Goal: Download file/media

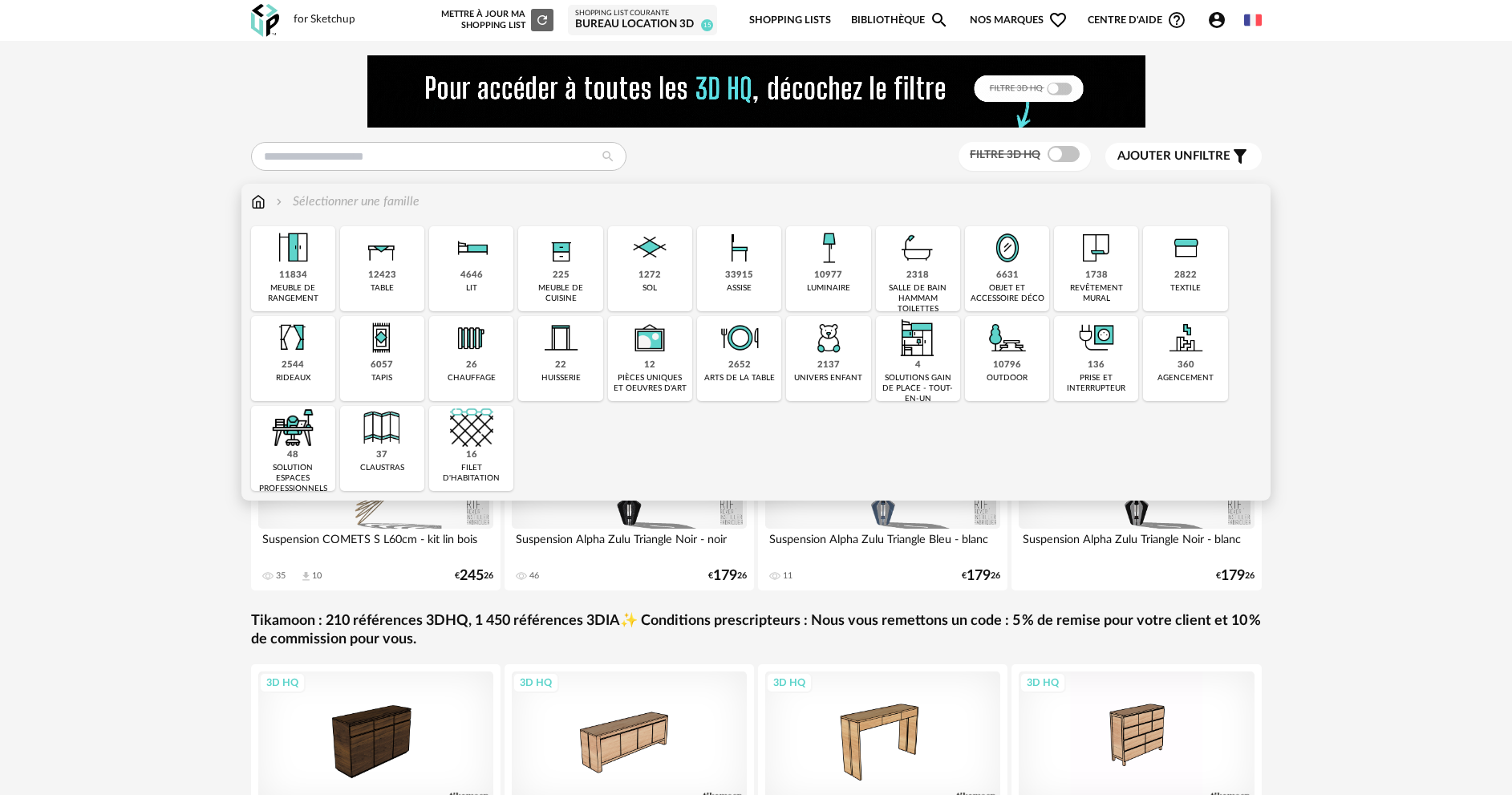
click at [394, 266] on img at bounding box center [382, 247] width 44 height 44
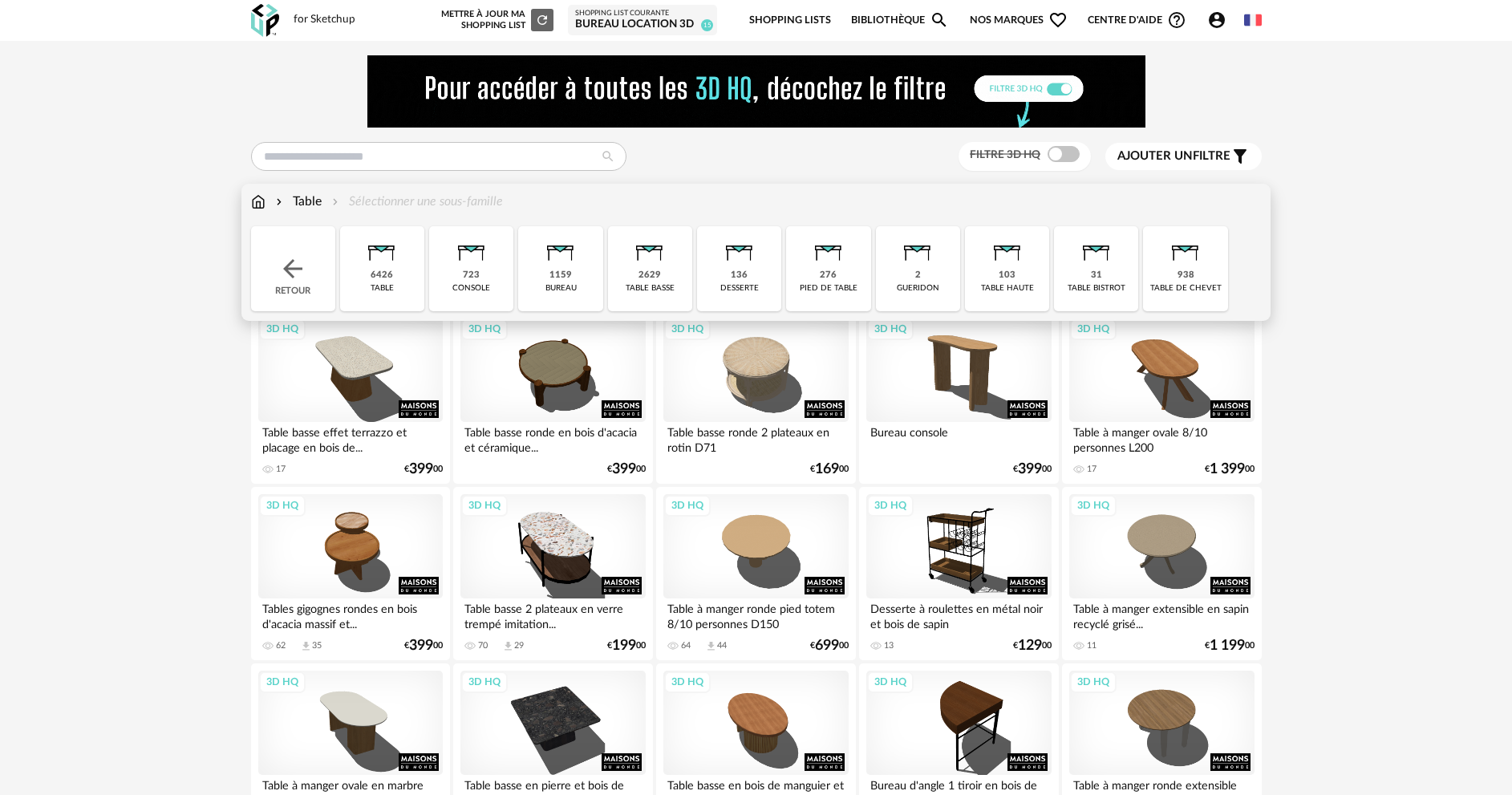
click at [629, 253] on img at bounding box center [649, 247] width 44 height 44
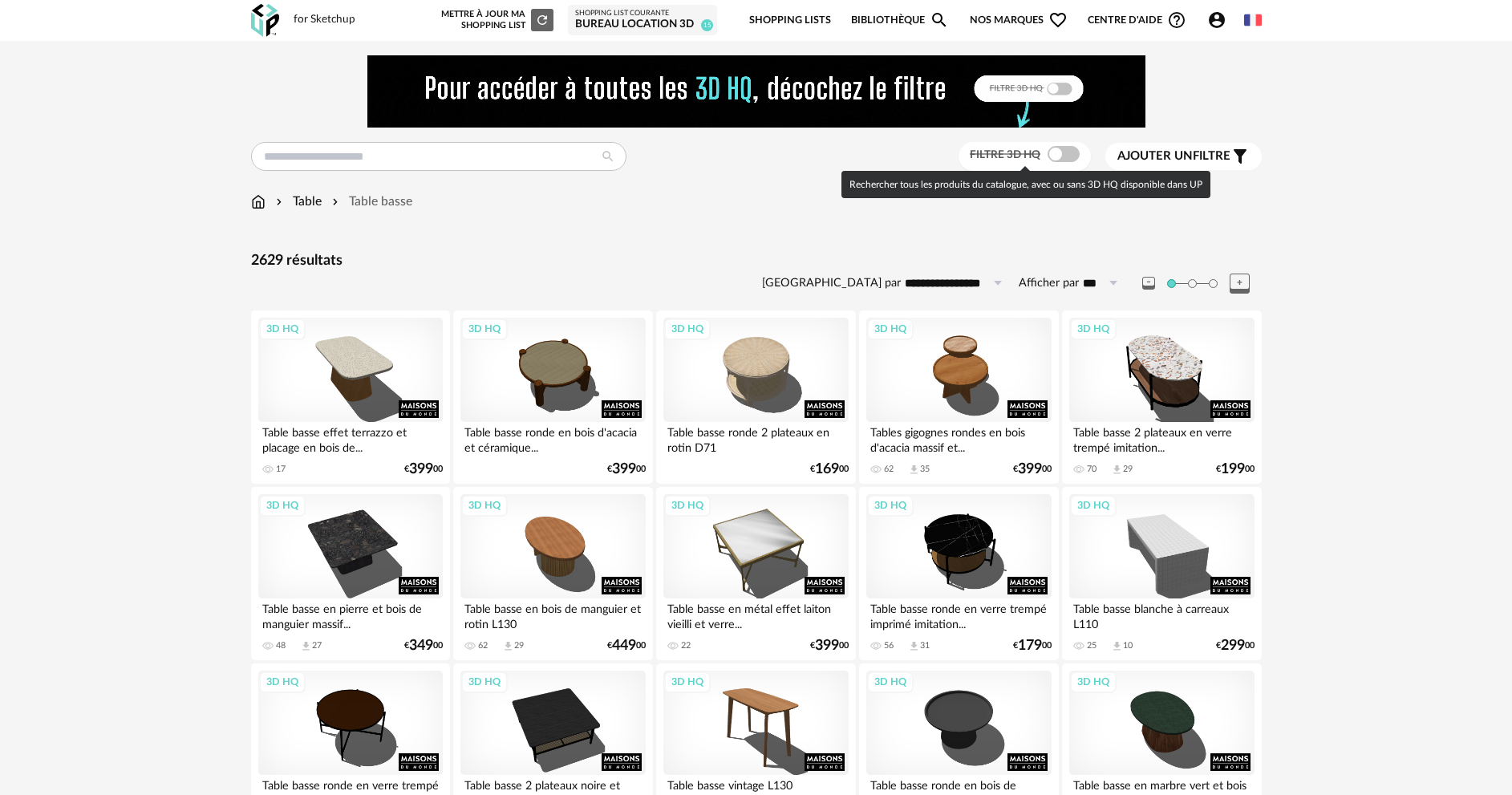
click at [1074, 156] on span at bounding box center [1064, 154] width 32 height 16
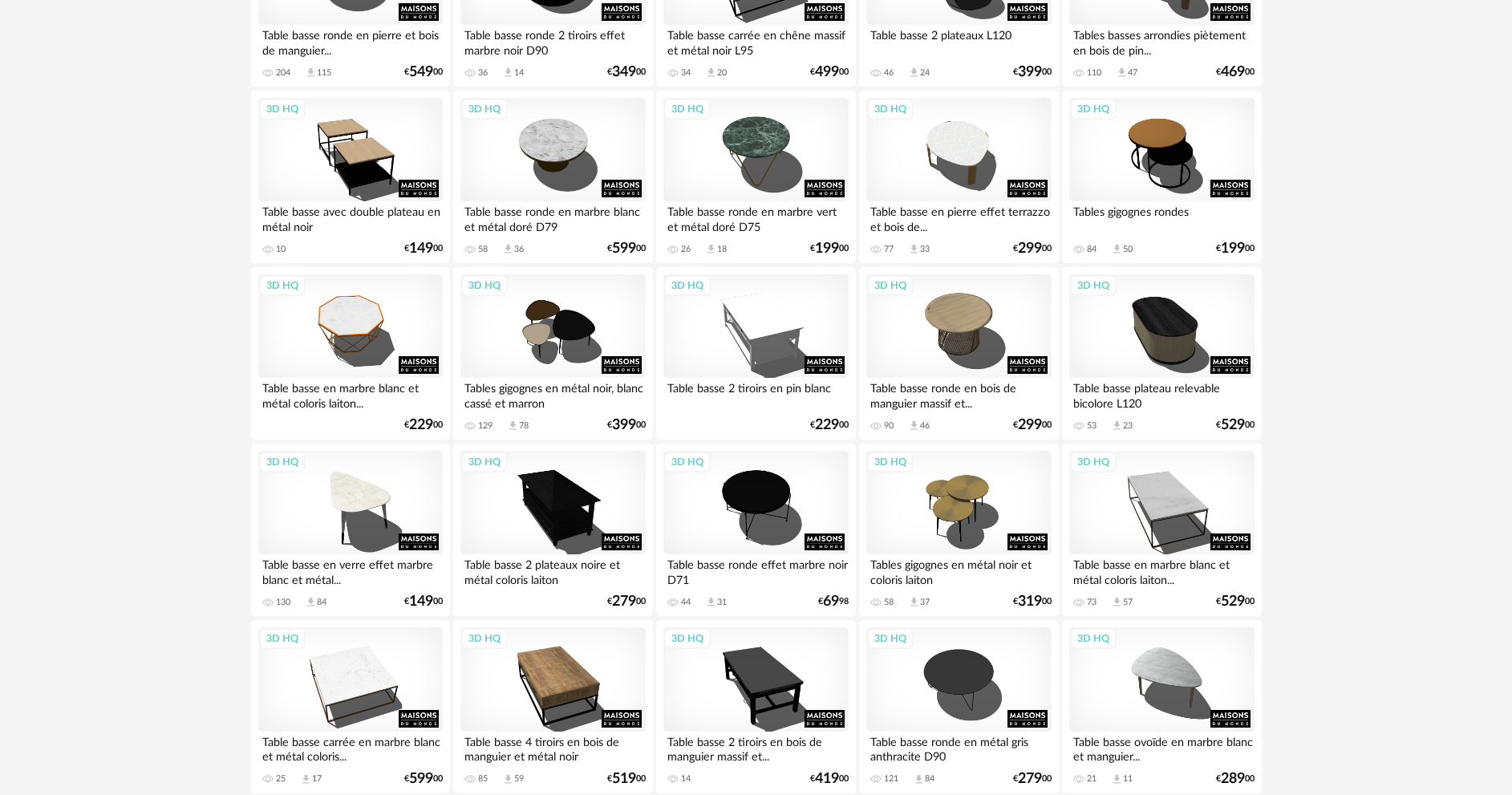
scroll to position [962, 0]
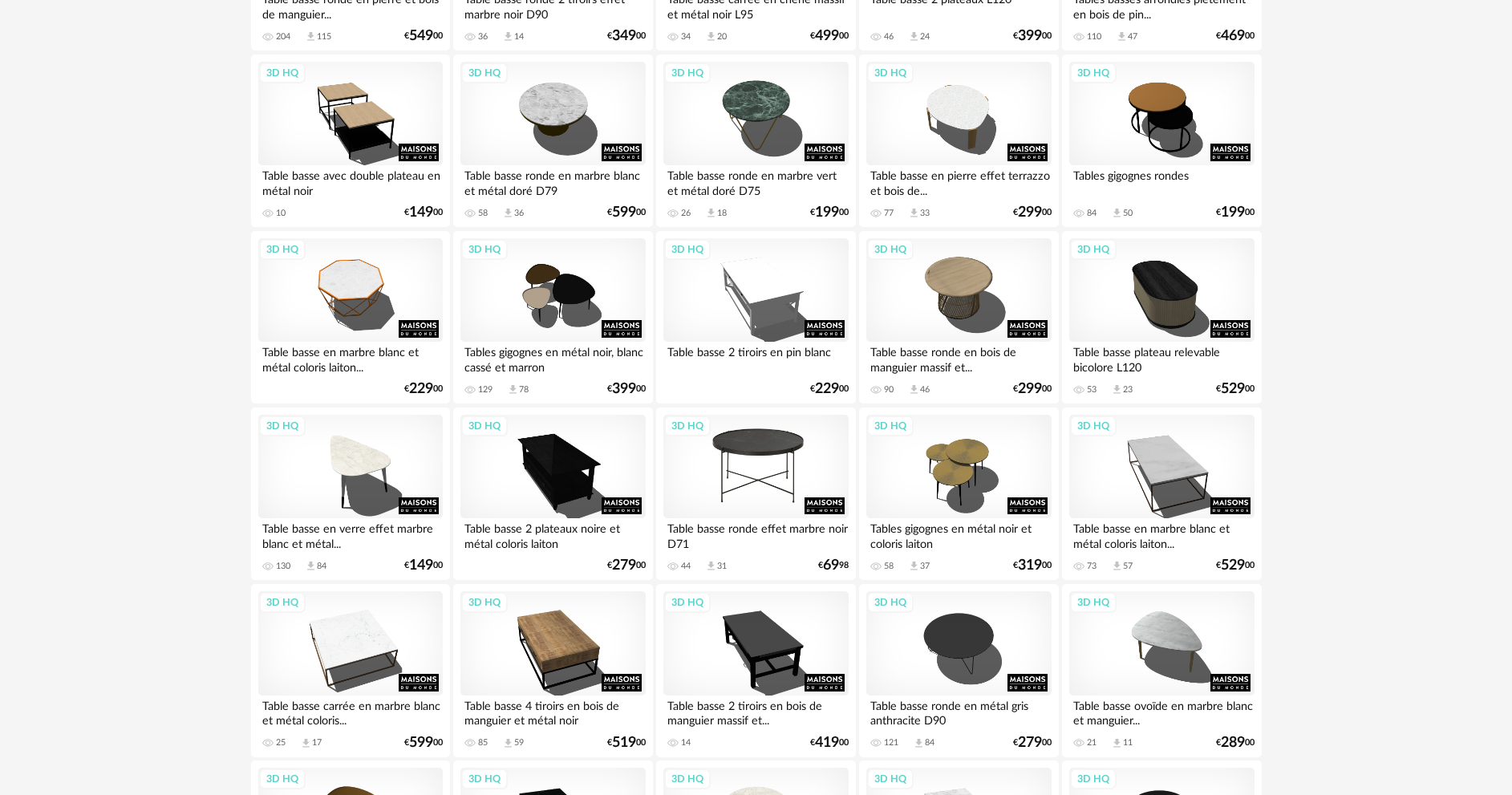
click at [740, 462] on div "3D HQ" at bounding box center [755, 466] width 184 height 104
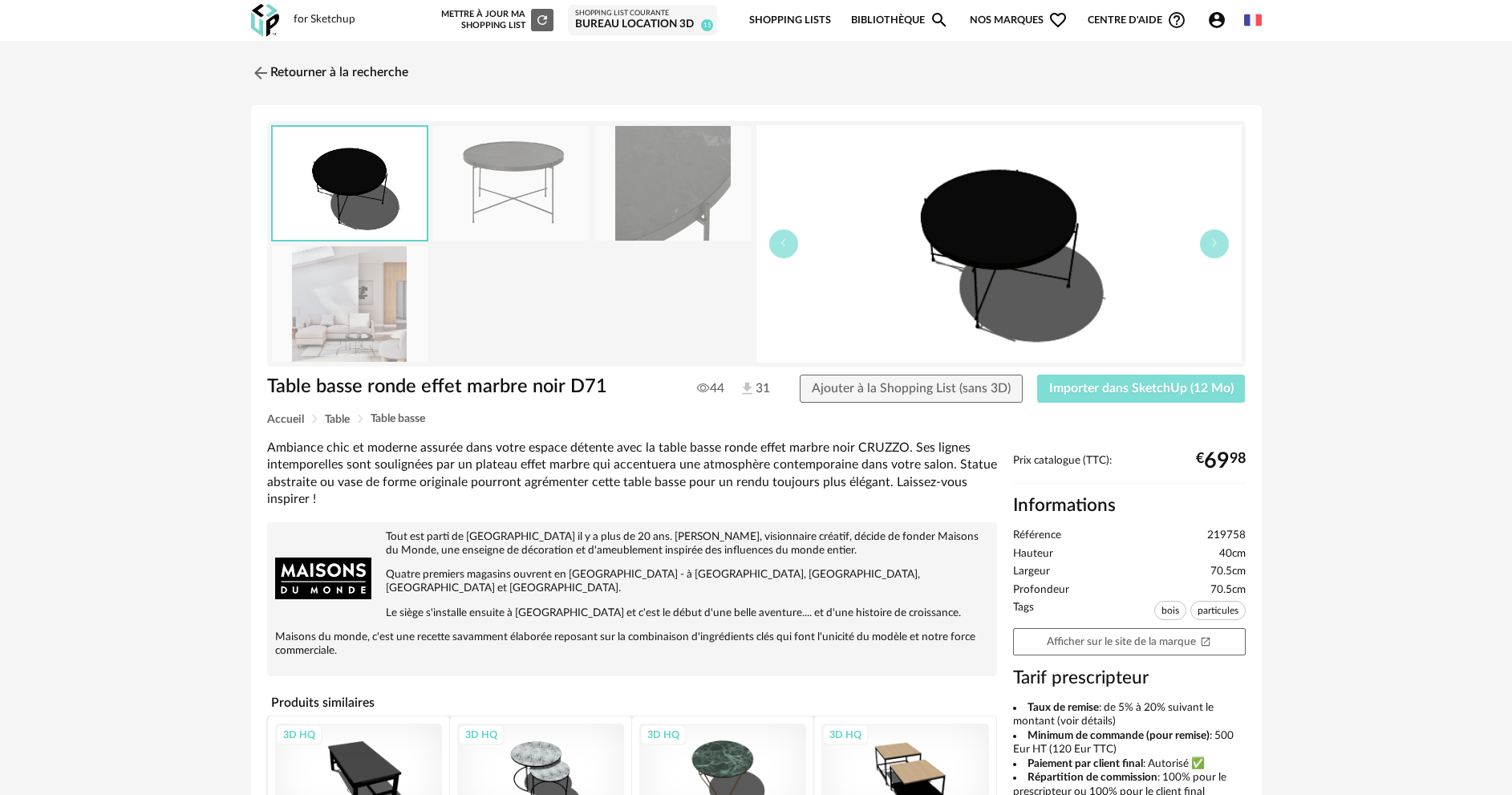
click at [1112, 399] on button "Importer dans SketchUp (12 Mo)" at bounding box center [1141, 389] width 209 height 28
